Goal: Use online tool/utility

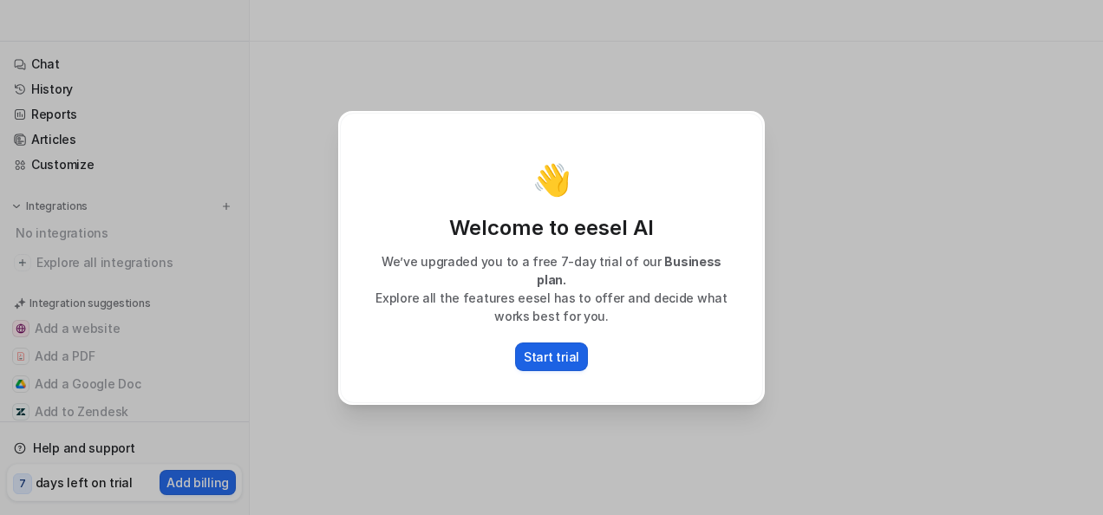
click at [559, 348] on p "Start trial" at bounding box center [552, 357] width 56 height 18
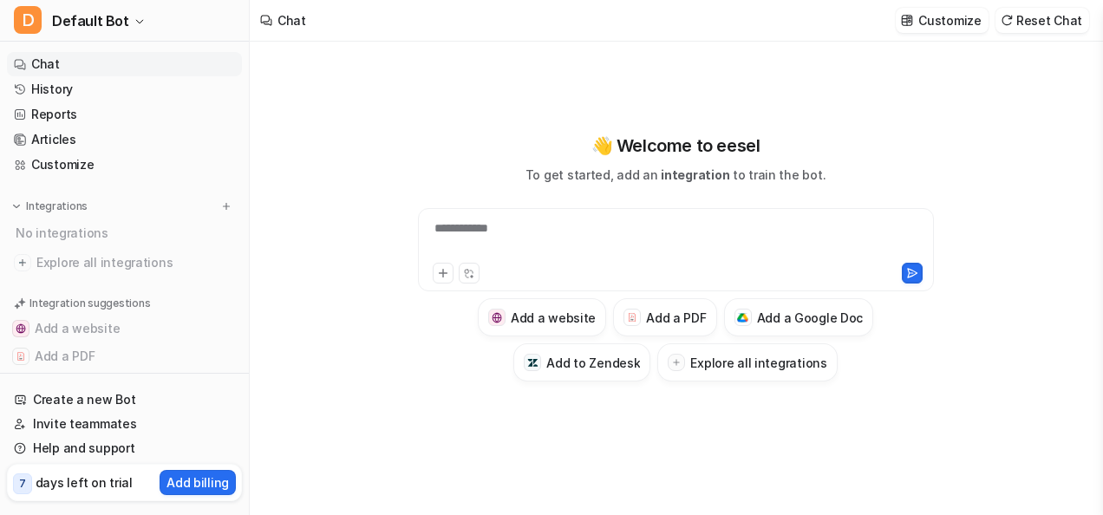
click at [461, 240] on div "**********" at bounding box center [676, 239] width 508 height 40
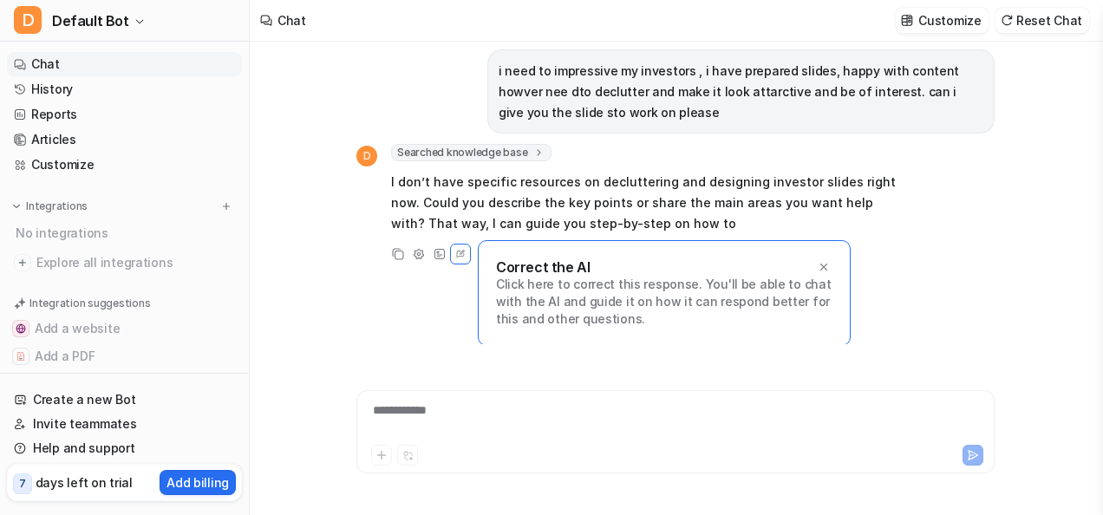
scroll to position [34, 0]
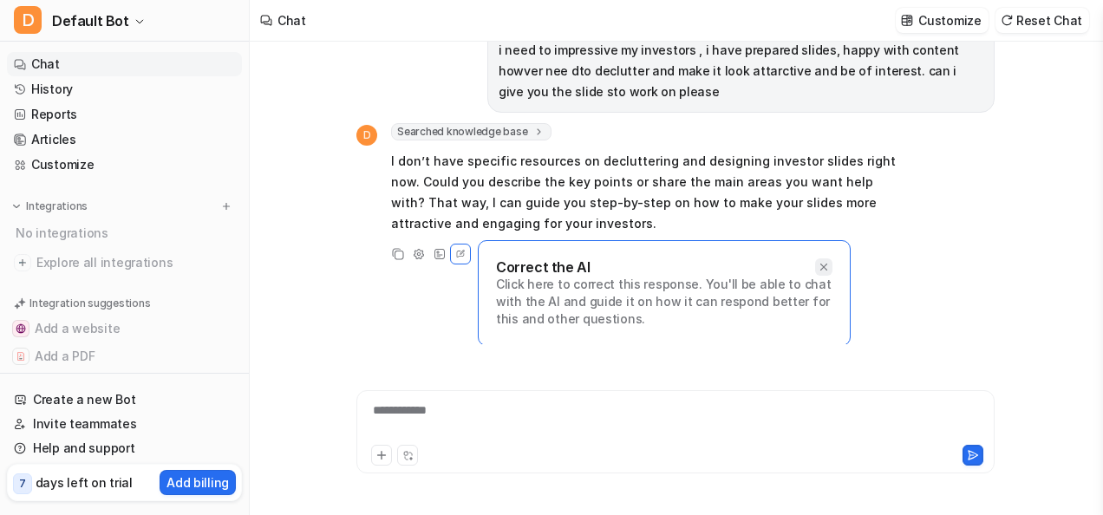
click at [829, 269] on icon at bounding box center [824, 267] width 12 height 12
